Goal: Information Seeking & Learning: Understand process/instructions

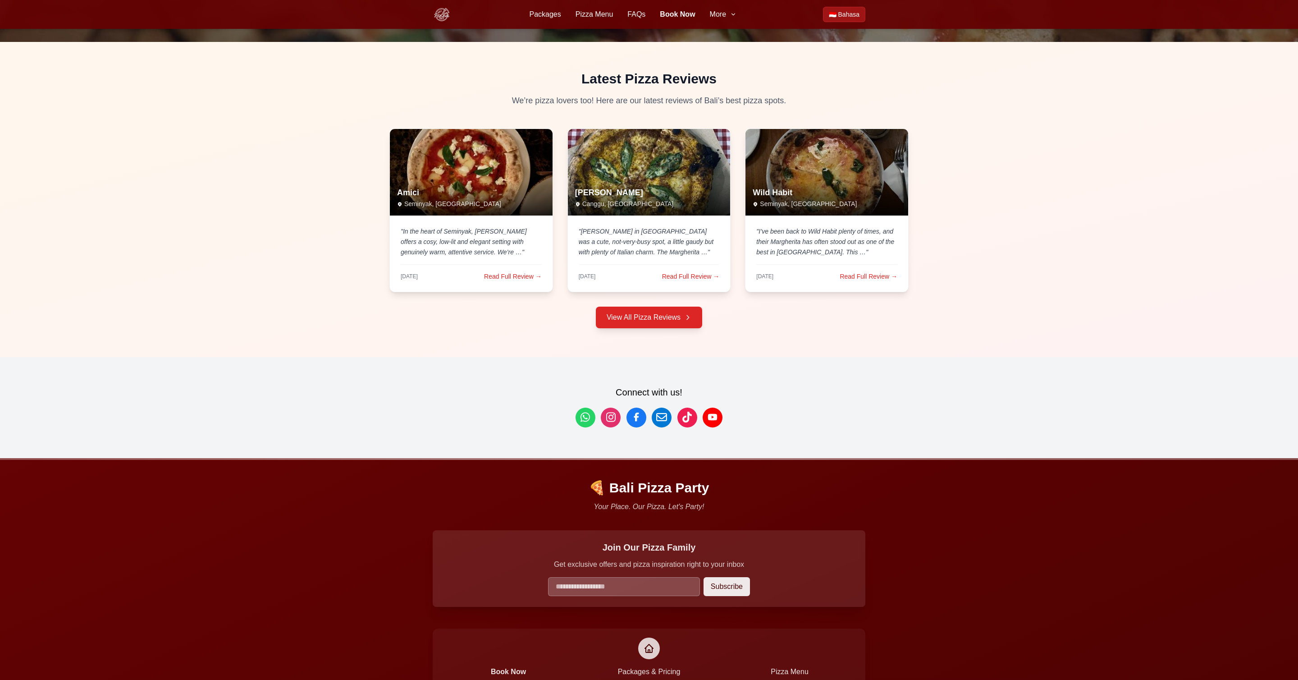
scroll to position [3399, 0]
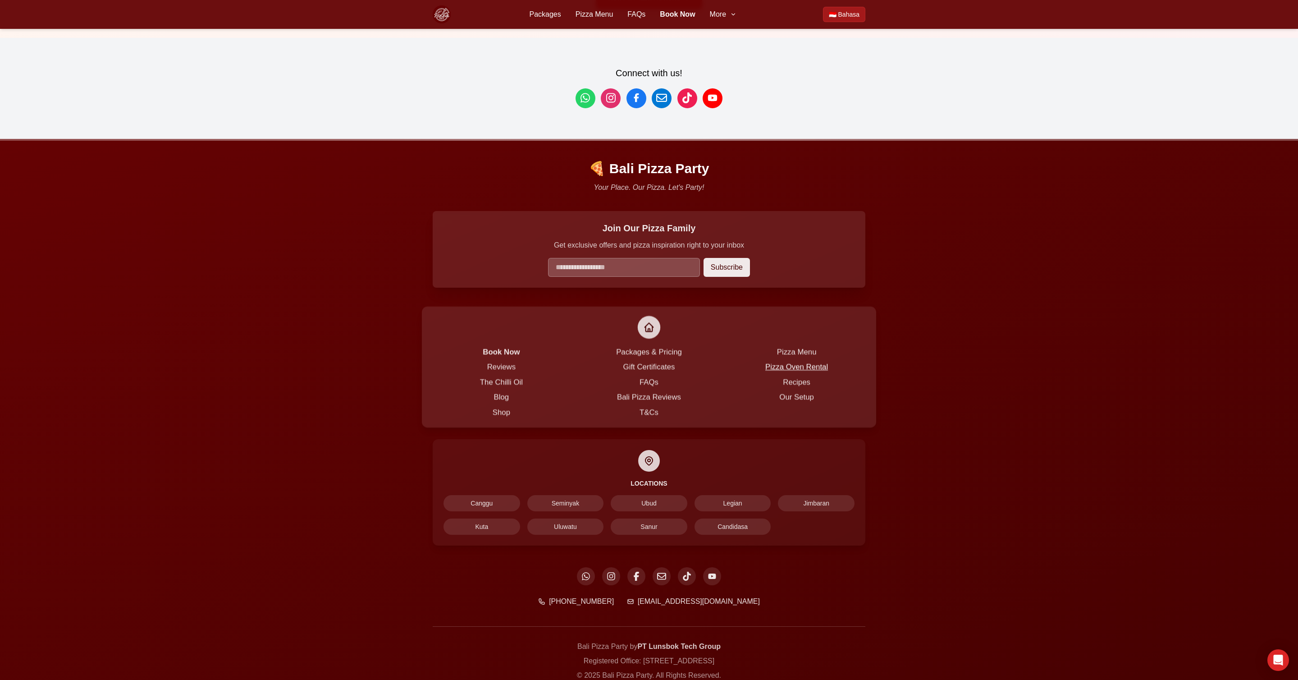
click at [808, 363] on link "Pizza Oven Rental" at bounding box center [796, 367] width 63 height 8
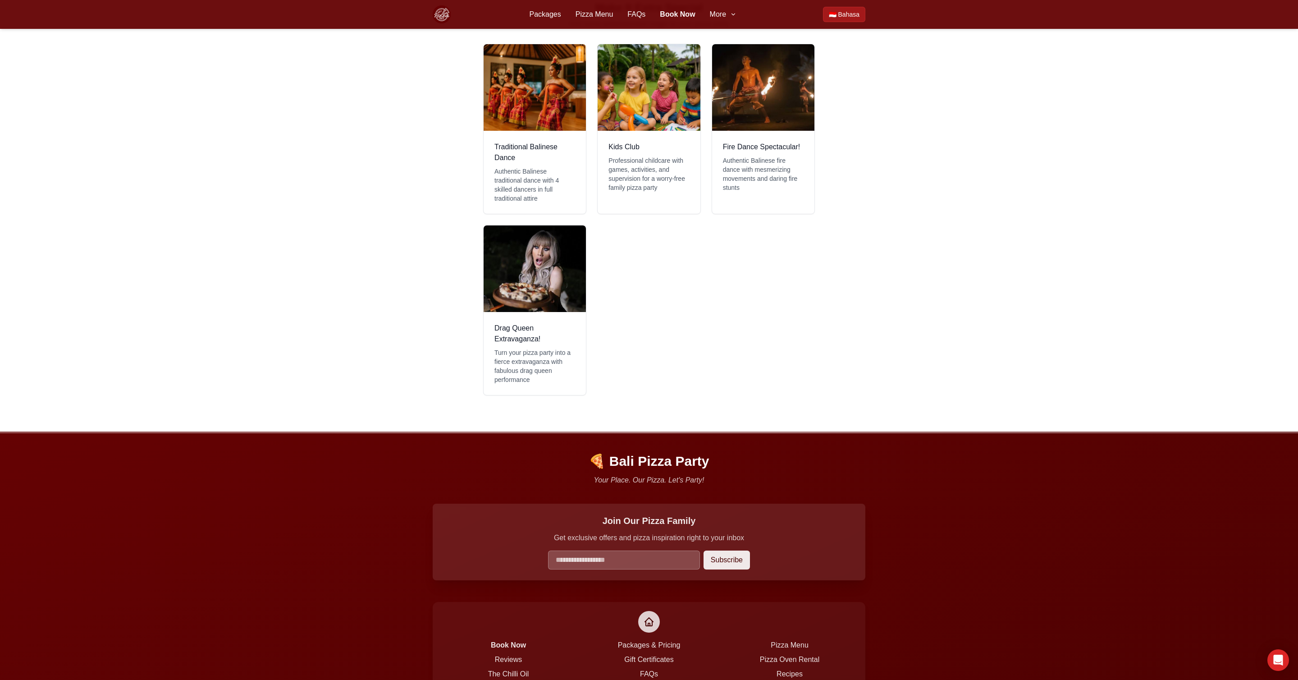
scroll to position [1277, 0]
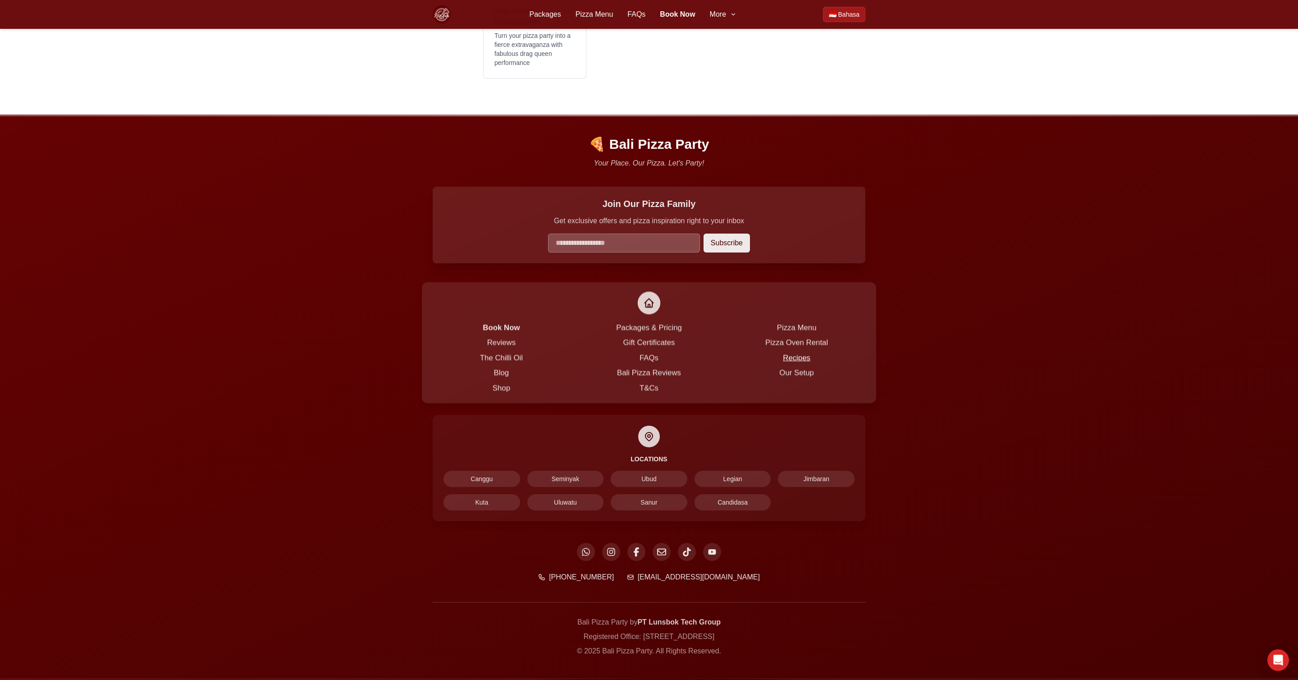
click at [794, 354] on link "Recipes" at bounding box center [796, 358] width 27 height 8
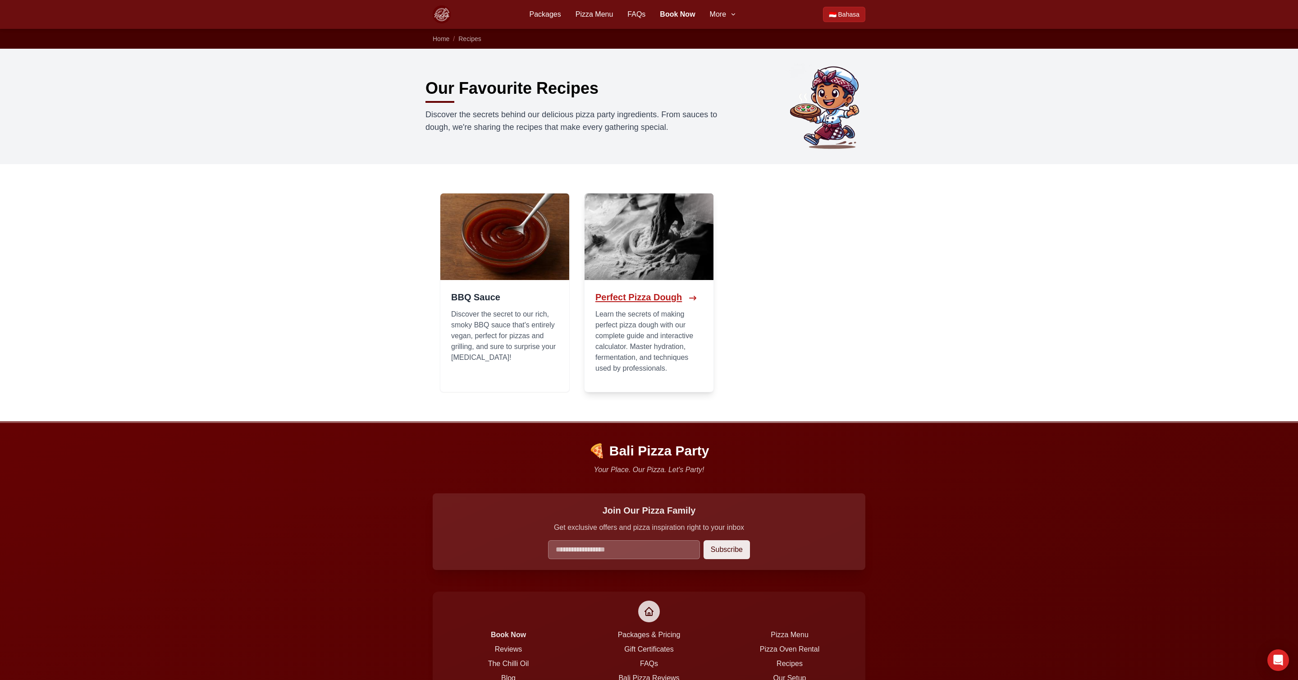
click at [642, 304] on link "Read recipe" at bounding box center [649, 292] width 130 height 199
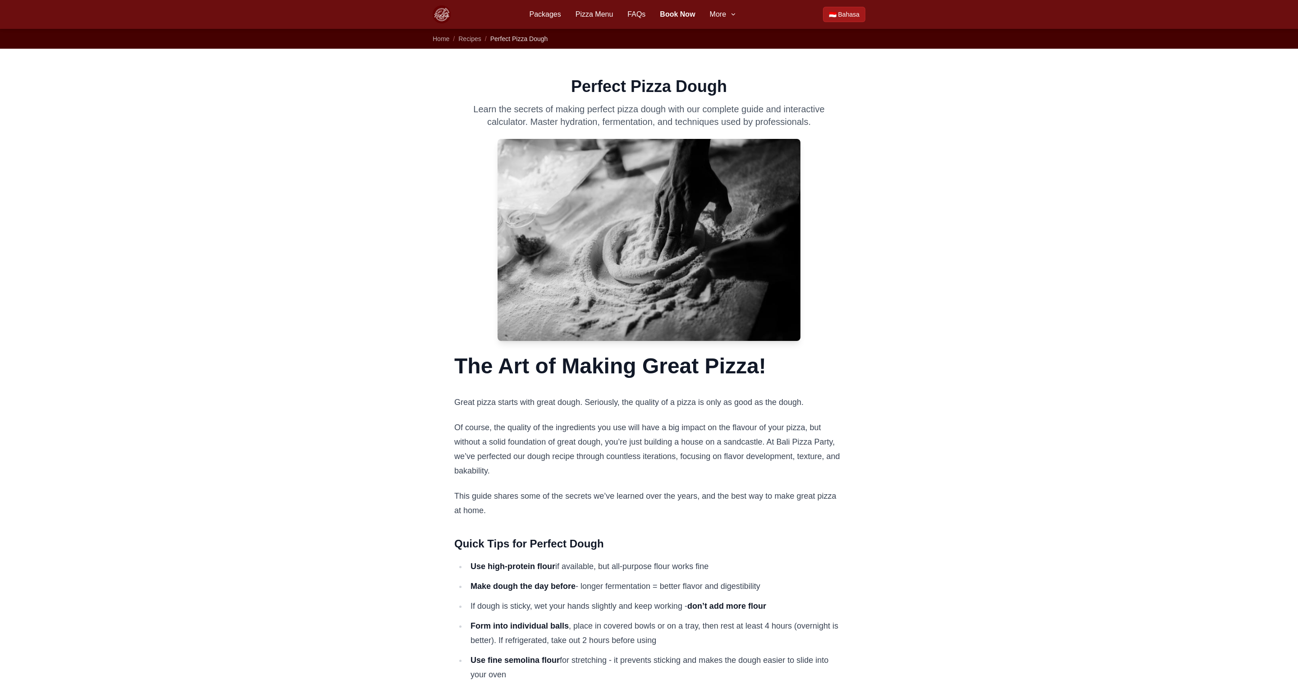
select select "****"
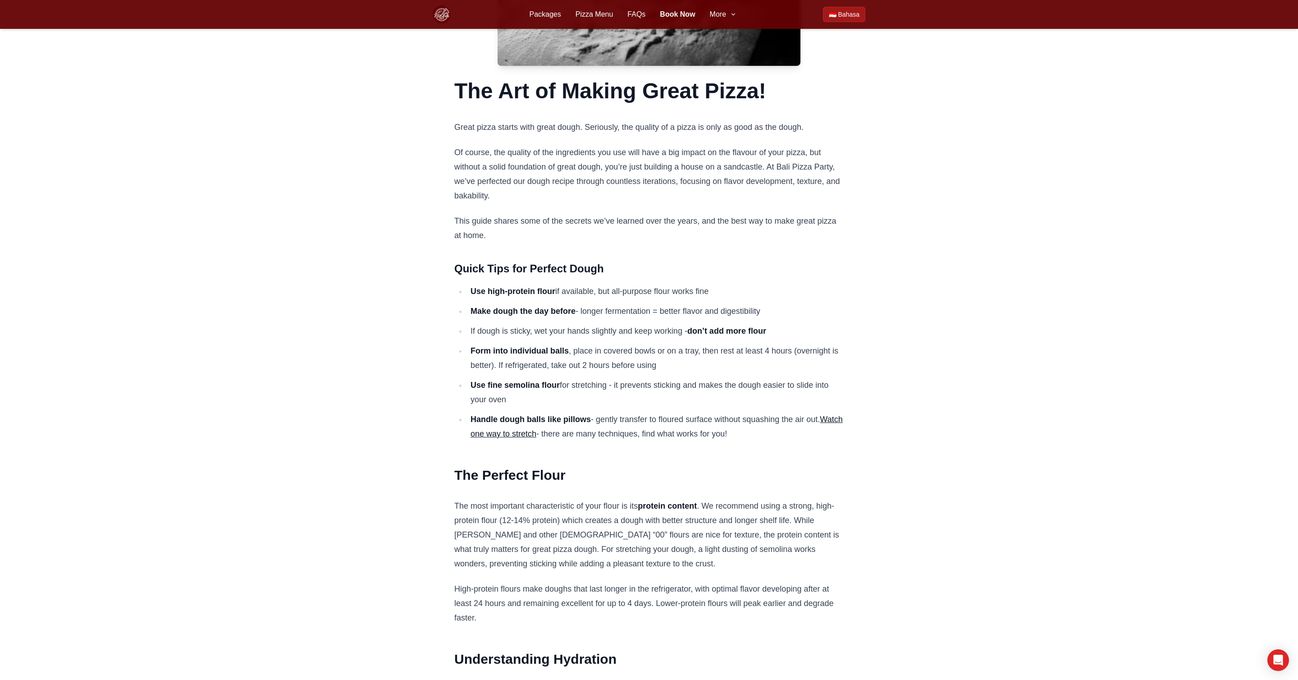
scroll to position [275, 0]
click at [531, 434] on link "Watch one way to stretch" at bounding box center [657, 425] width 372 height 23
